Goal: Transaction & Acquisition: Purchase product/service

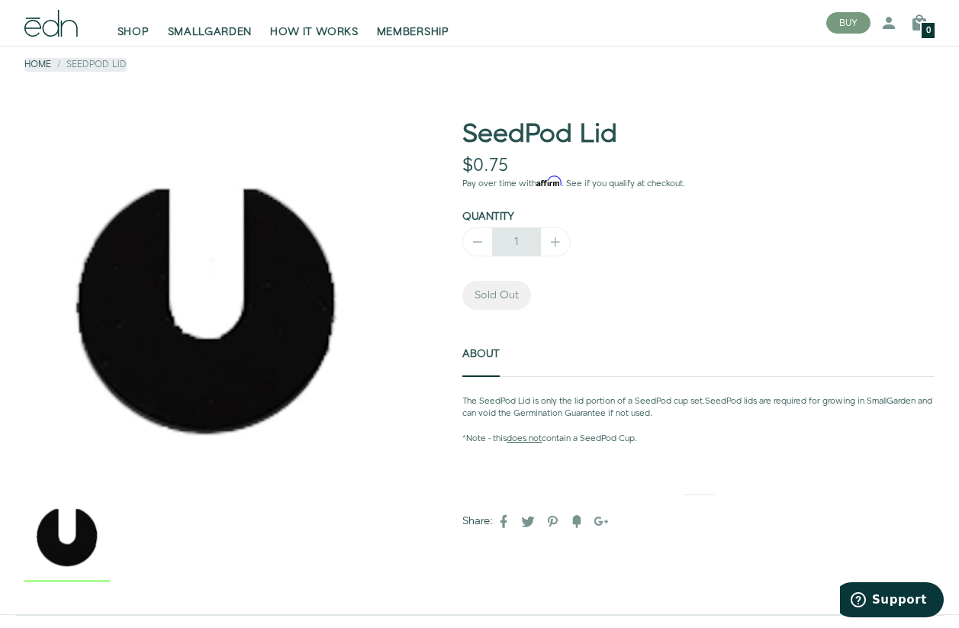
scroll to position [53, 0]
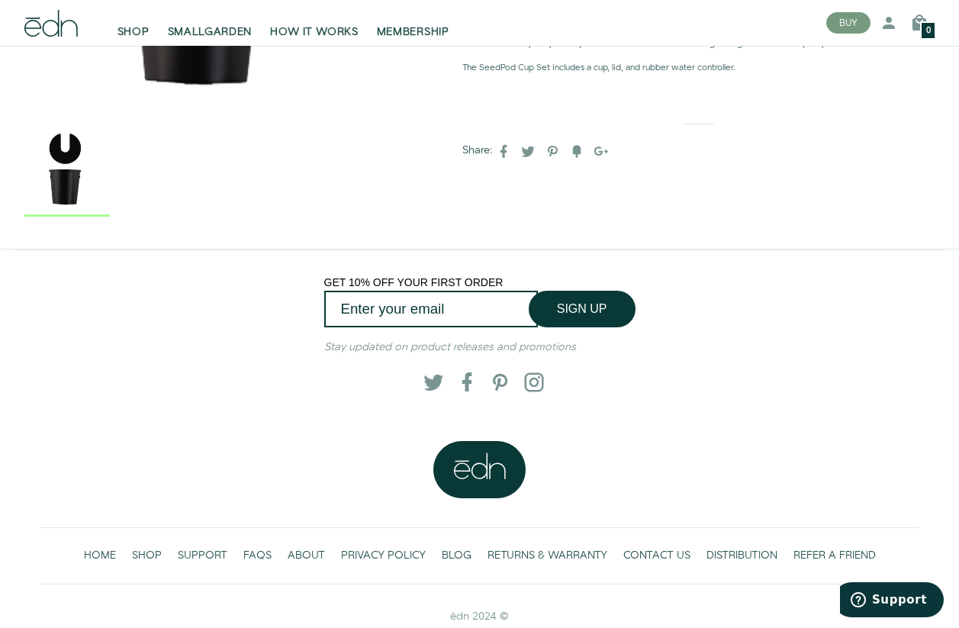
scroll to position [442, 0]
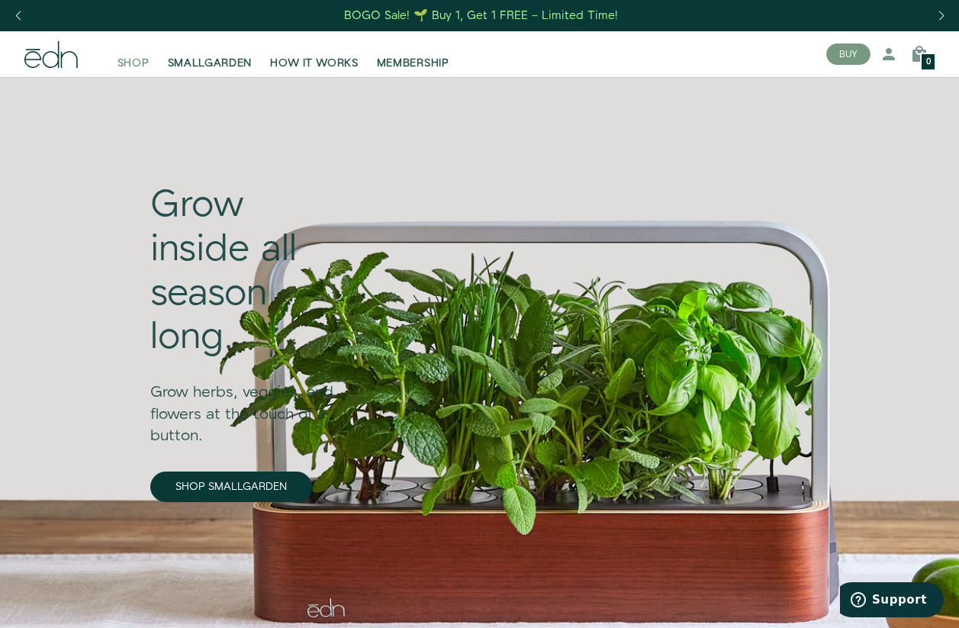
click at [141, 63] on span "SHOP" at bounding box center [133, 63] width 32 height 15
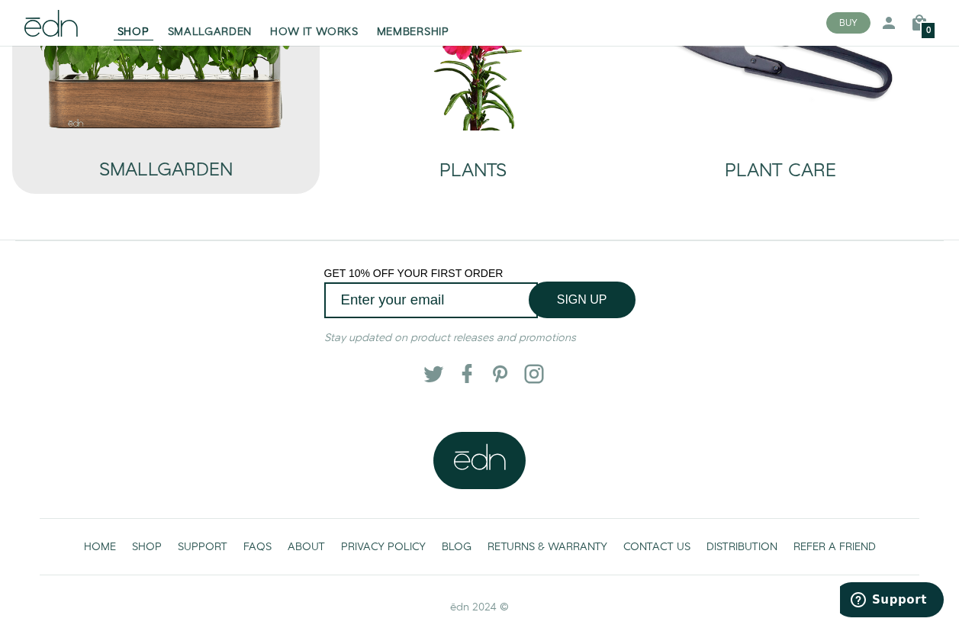
scroll to position [185, 0]
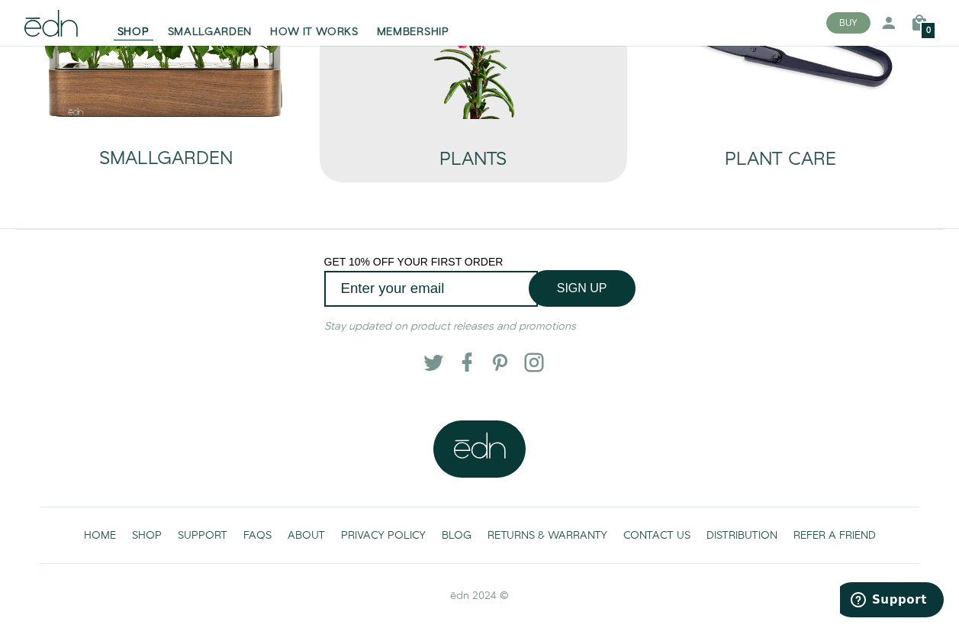
click at [493, 101] on img at bounding box center [473, 28] width 283 height 182
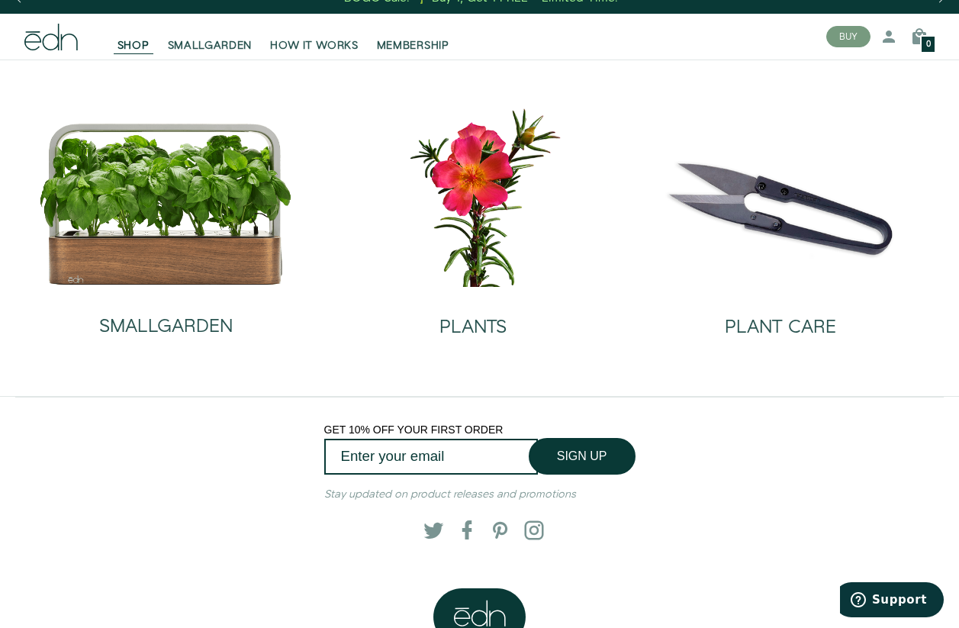
scroll to position [0, 0]
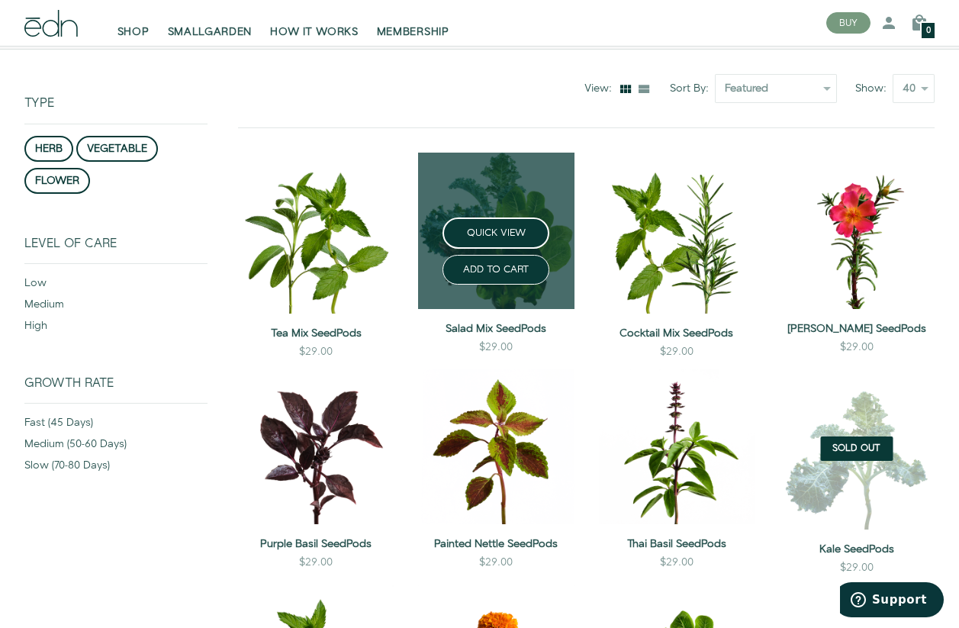
scroll to position [150, 0]
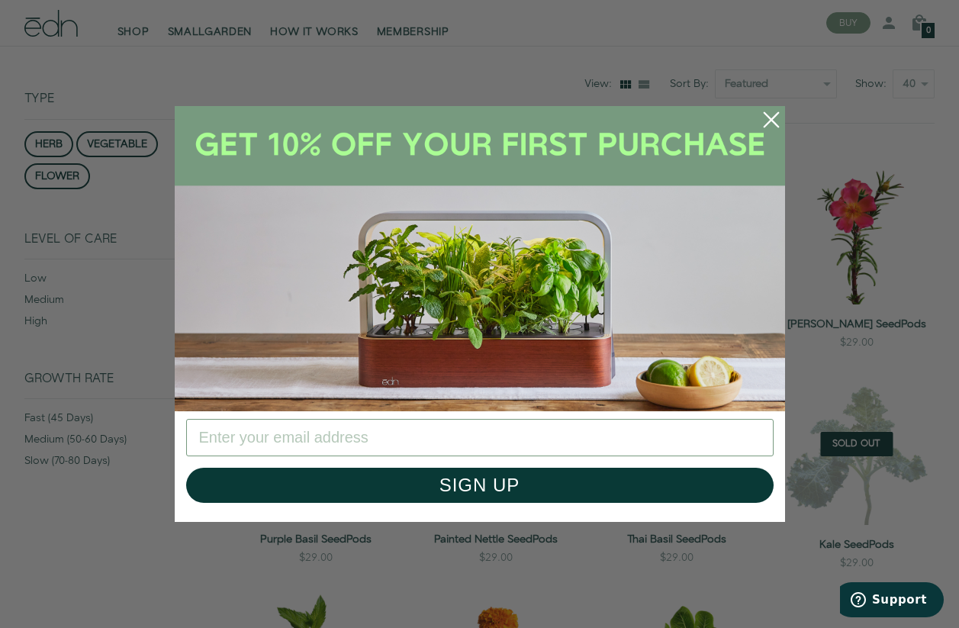
click at [763, 125] on circle "Close dialog" at bounding box center [772, 120] width 34 height 34
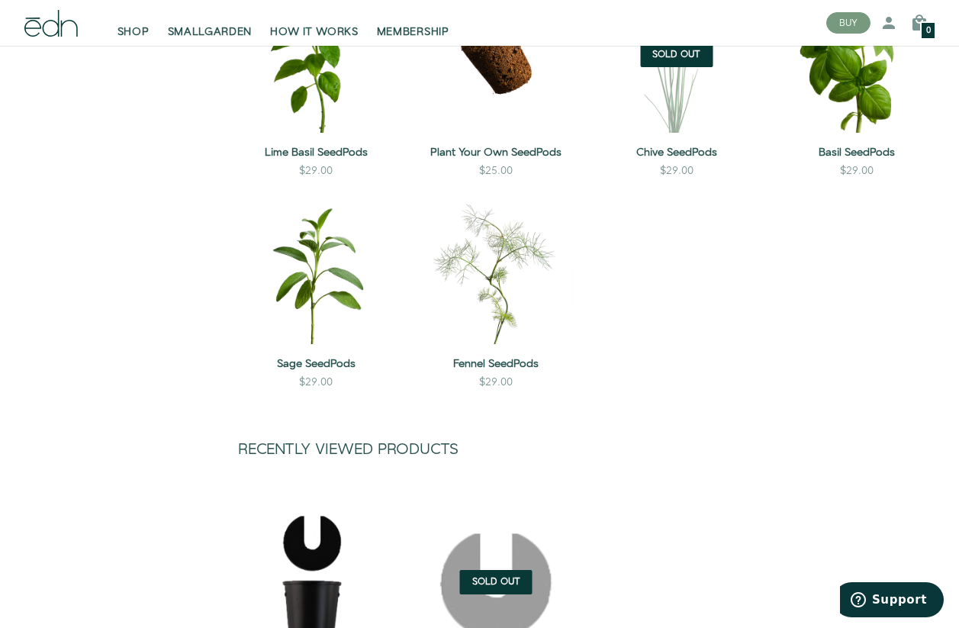
scroll to position [1180, 0]
